Goal: Check status

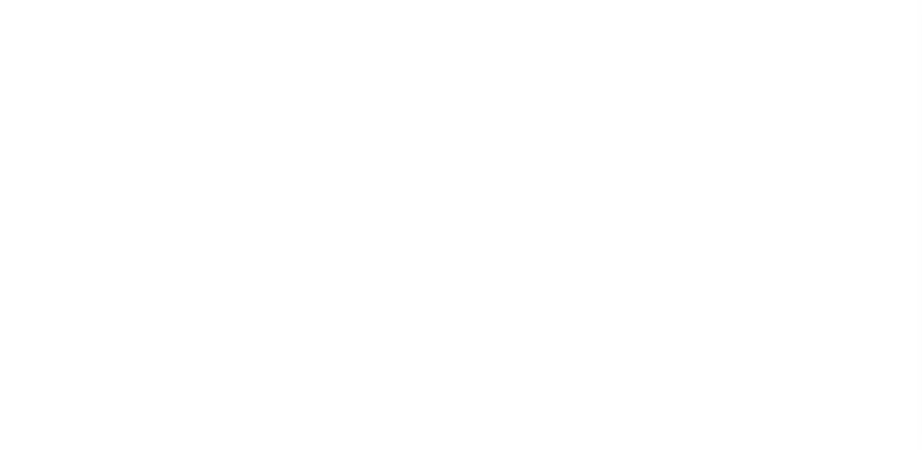
select select "200"
